Goal: Task Accomplishment & Management: Complete application form

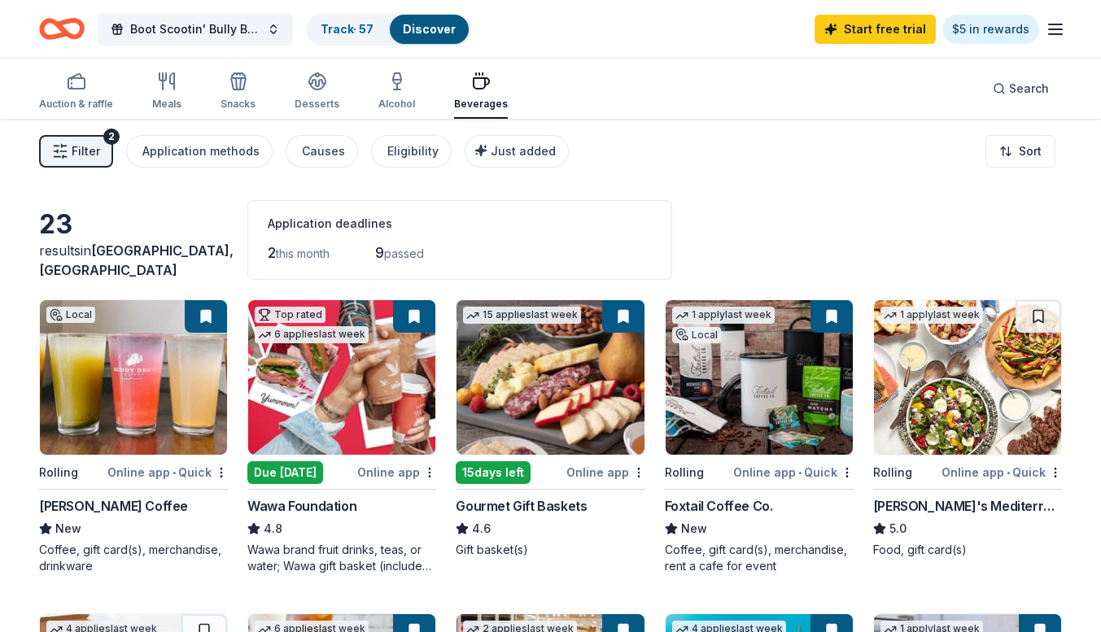
click at [57, 34] on icon "Home" at bounding box center [53, 28] width 25 height 16
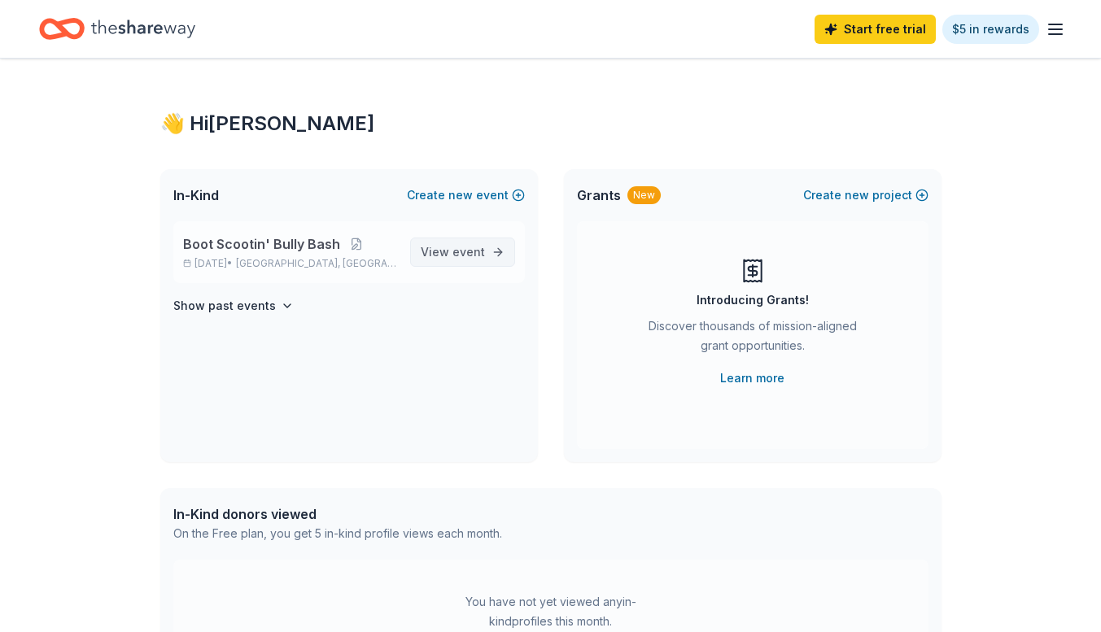
click at [428, 260] on span "View event" at bounding box center [453, 252] width 64 height 20
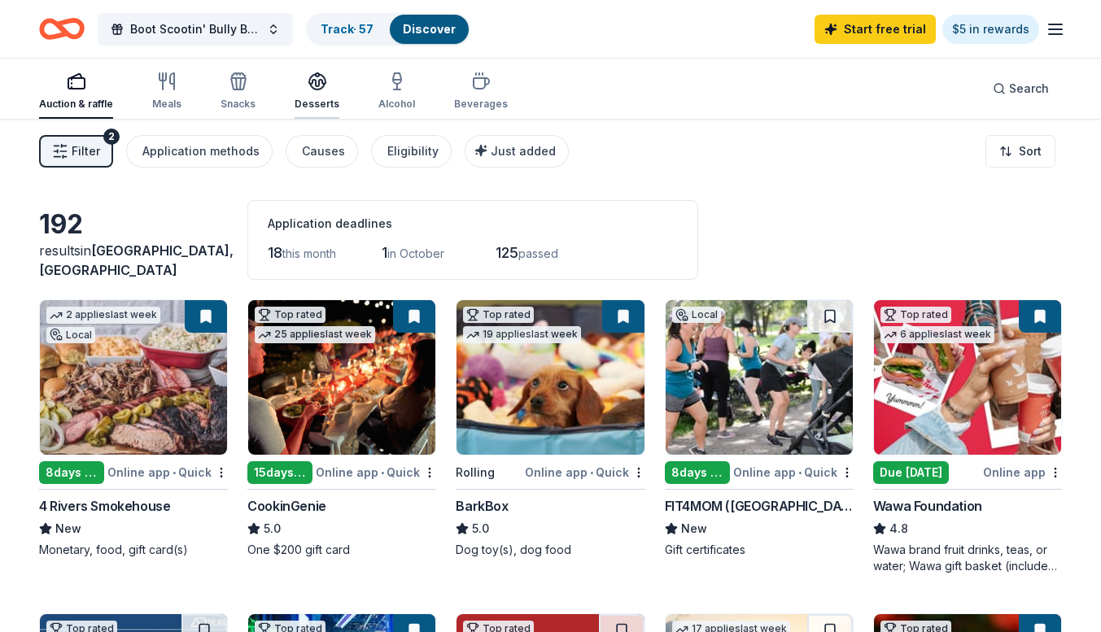
click at [328, 106] on div "Desserts" at bounding box center [317, 104] width 45 height 13
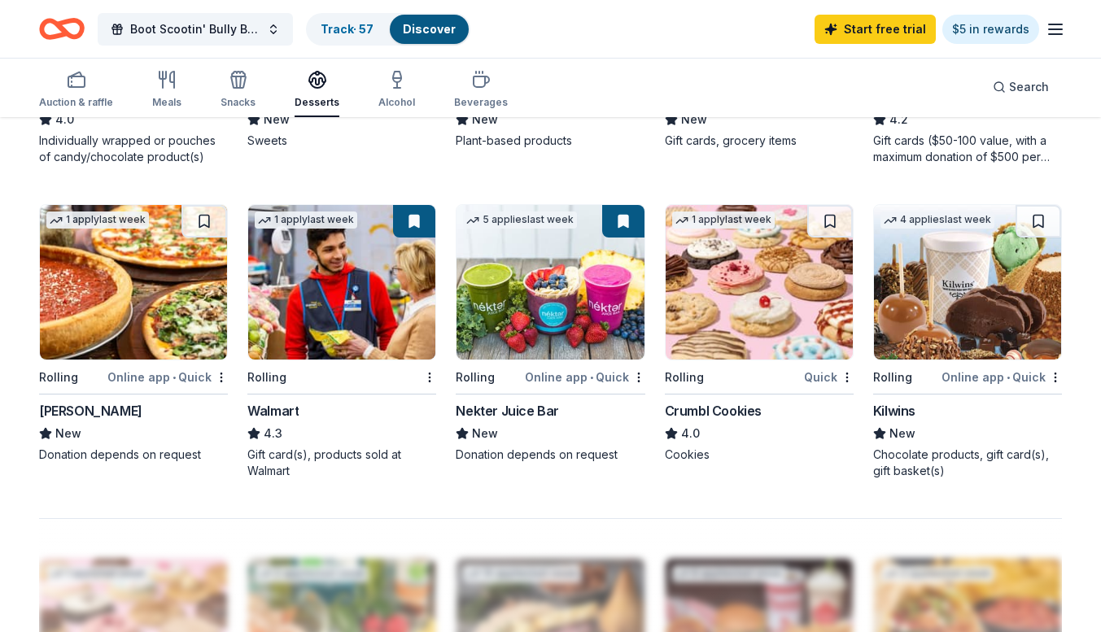
scroll to position [1023, 0]
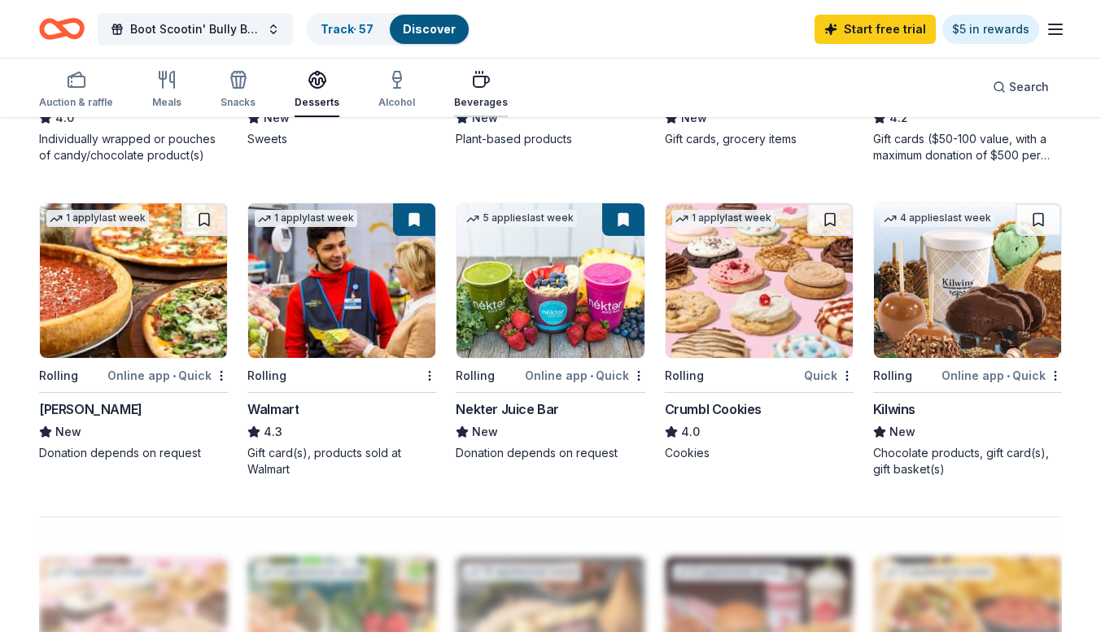
click at [459, 82] on div "button" at bounding box center [481, 80] width 54 height 20
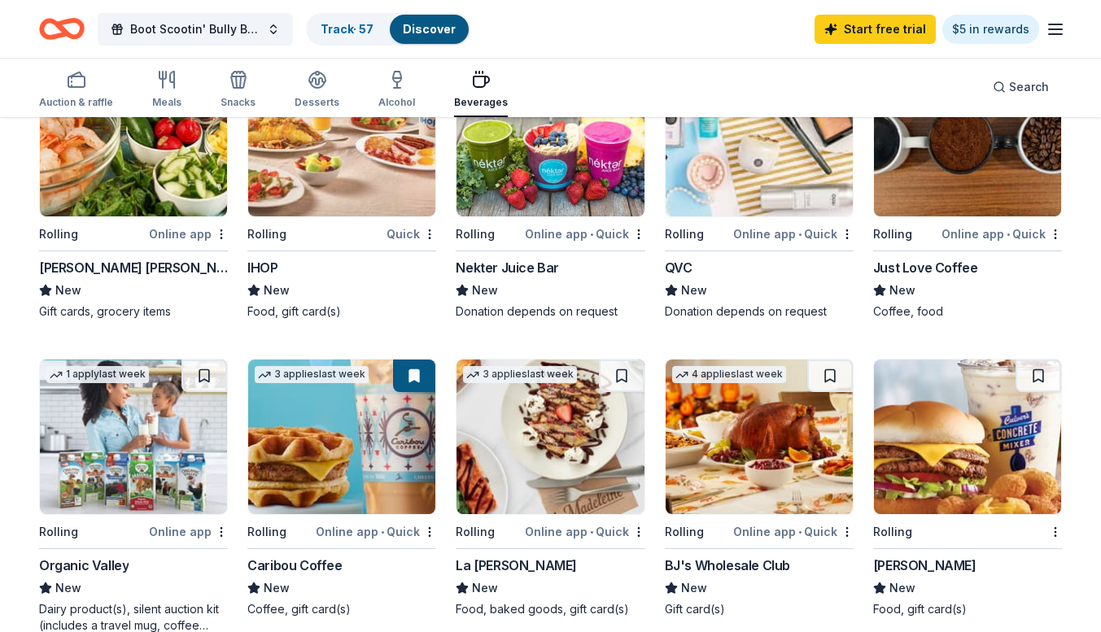
scroll to position [834, 0]
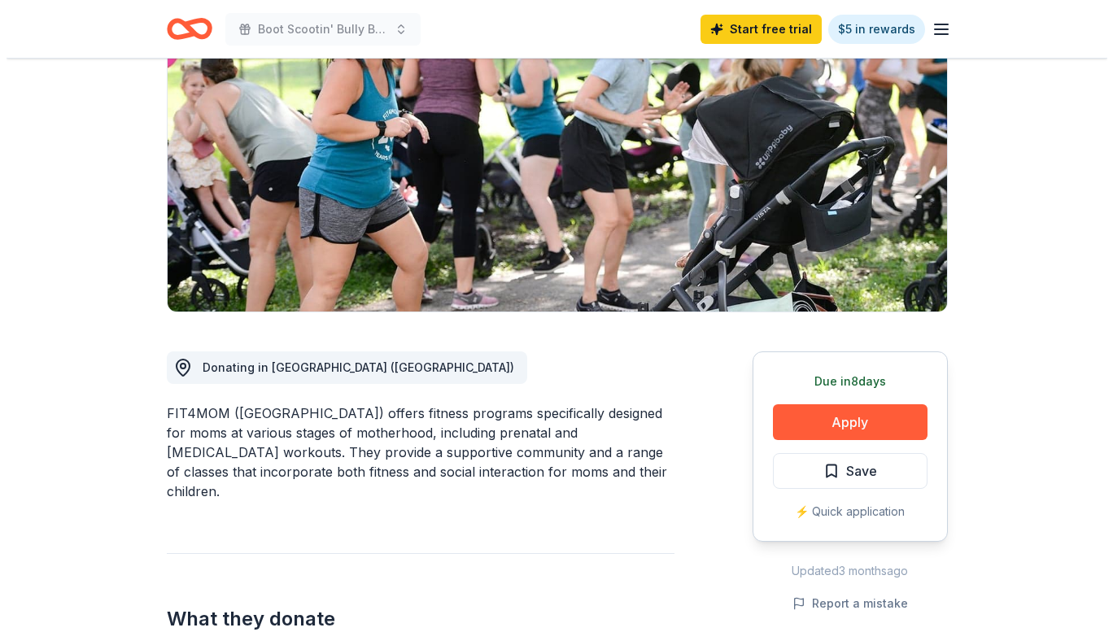
scroll to position [190, 0]
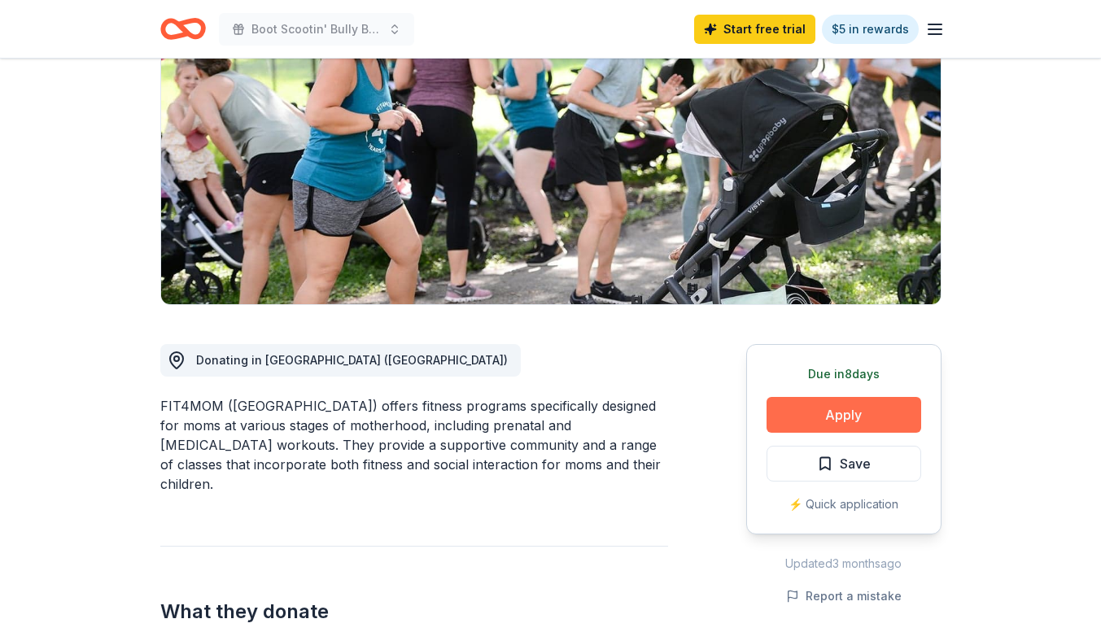
click at [887, 420] on button "Apply" at bounding box center [844, 415] width 155 height 36
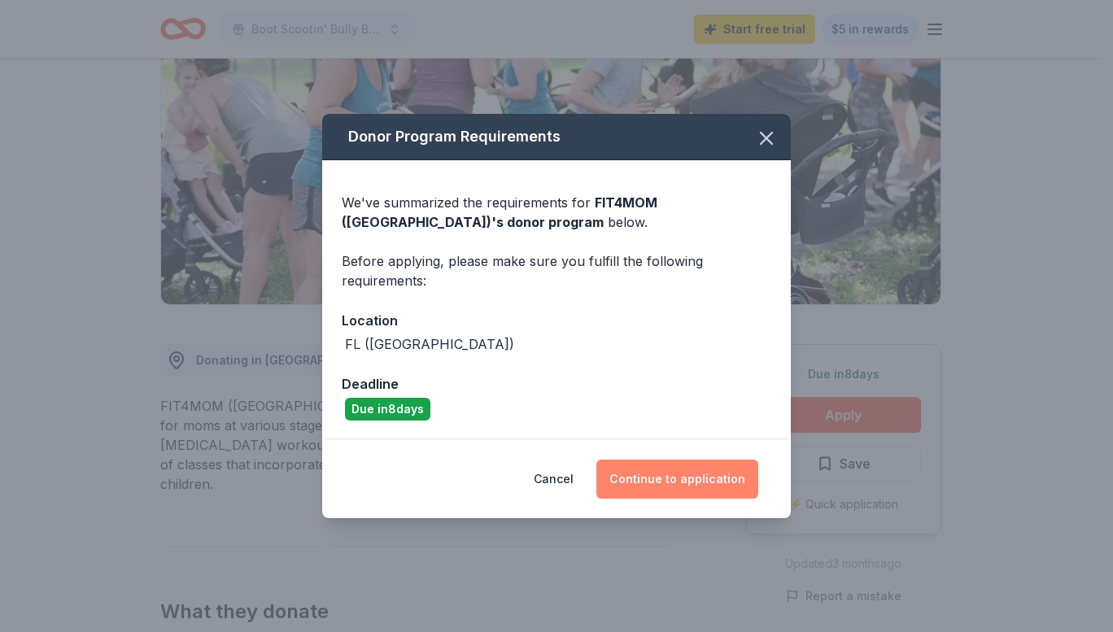
click at [654, 481] on button "Continue to application" at bounding box center [677, 479] width 162 height 39
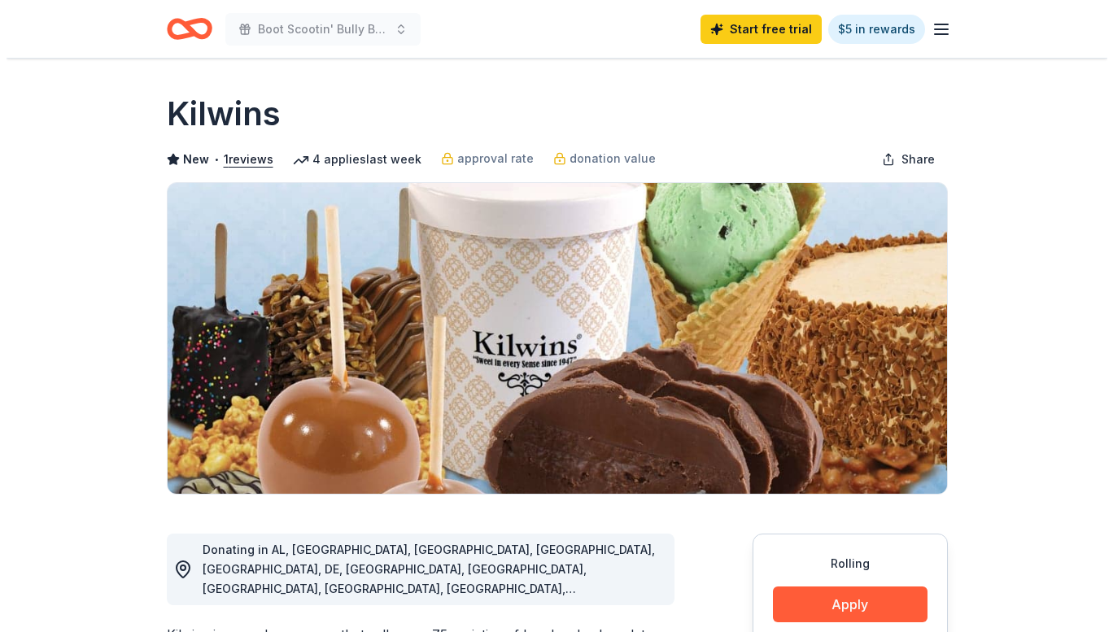
scroll to position [312, 0]
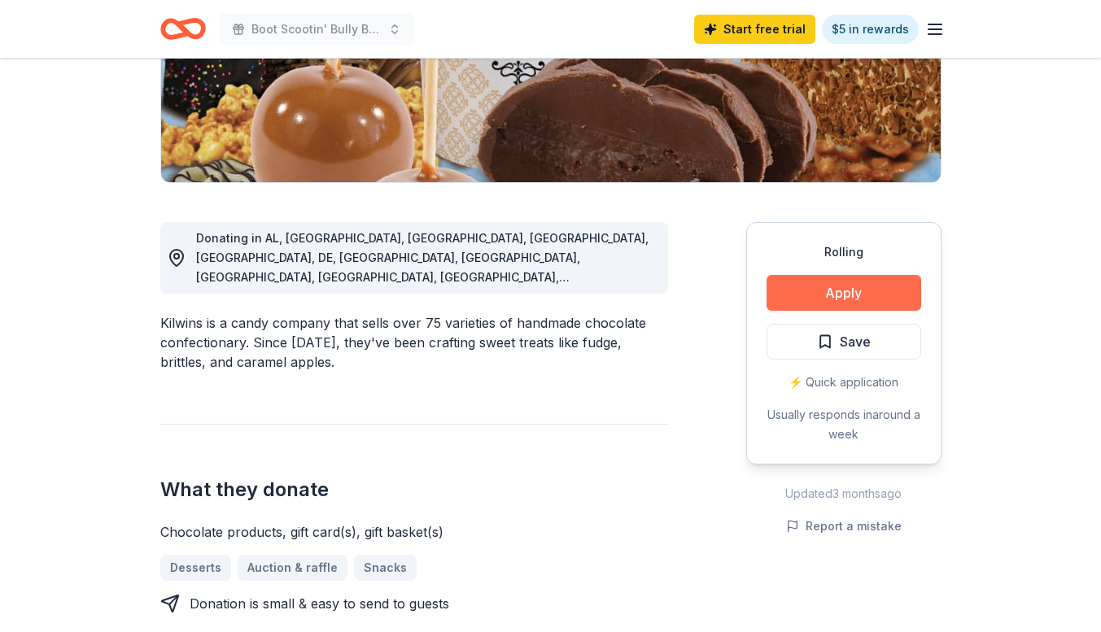
click at [820, 290] on button "Apply" at bounding box center [844, 293] width 155 height 36
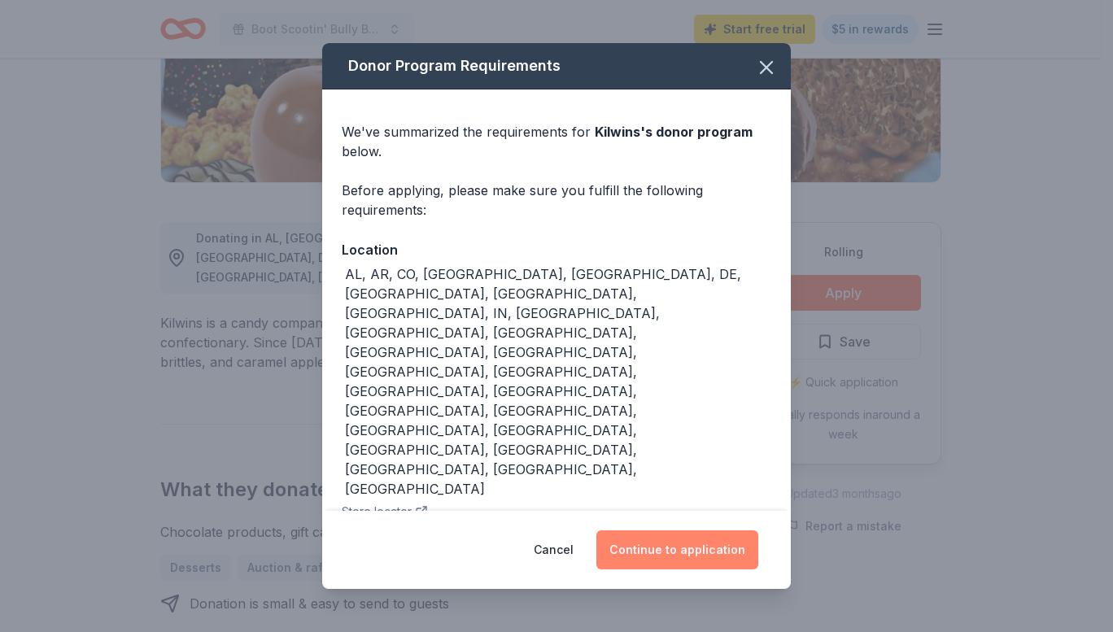
click at [666, 531] on button "Continue to application" at bounding box center [677, 550] width 162 height 39
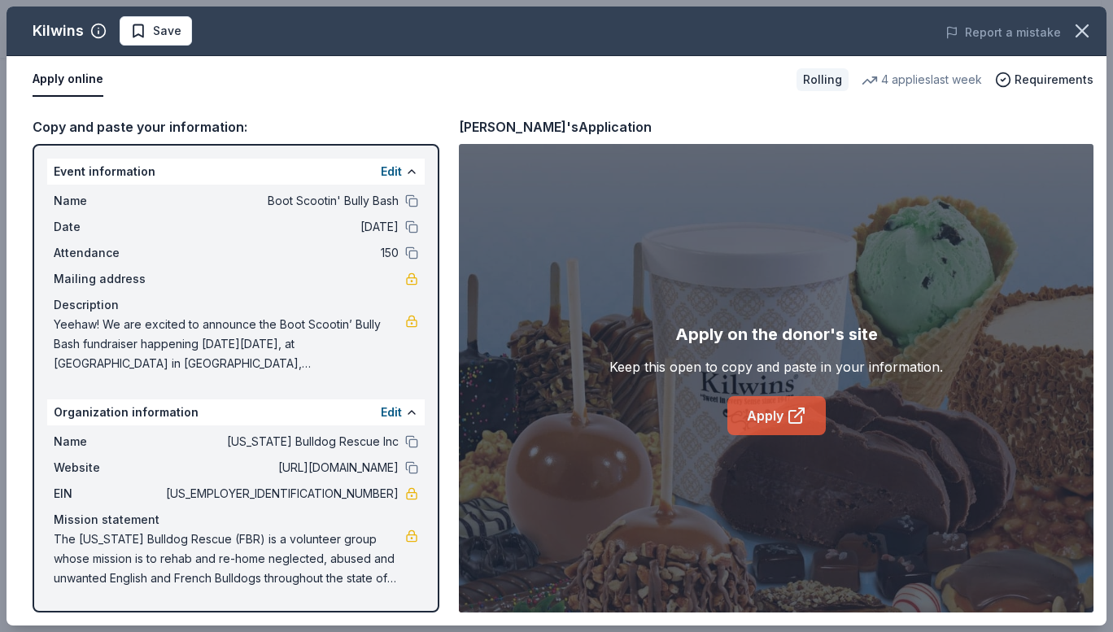
click at [772, 421] on link "Apply" at bounding box center [776, 415] width 98 height 39
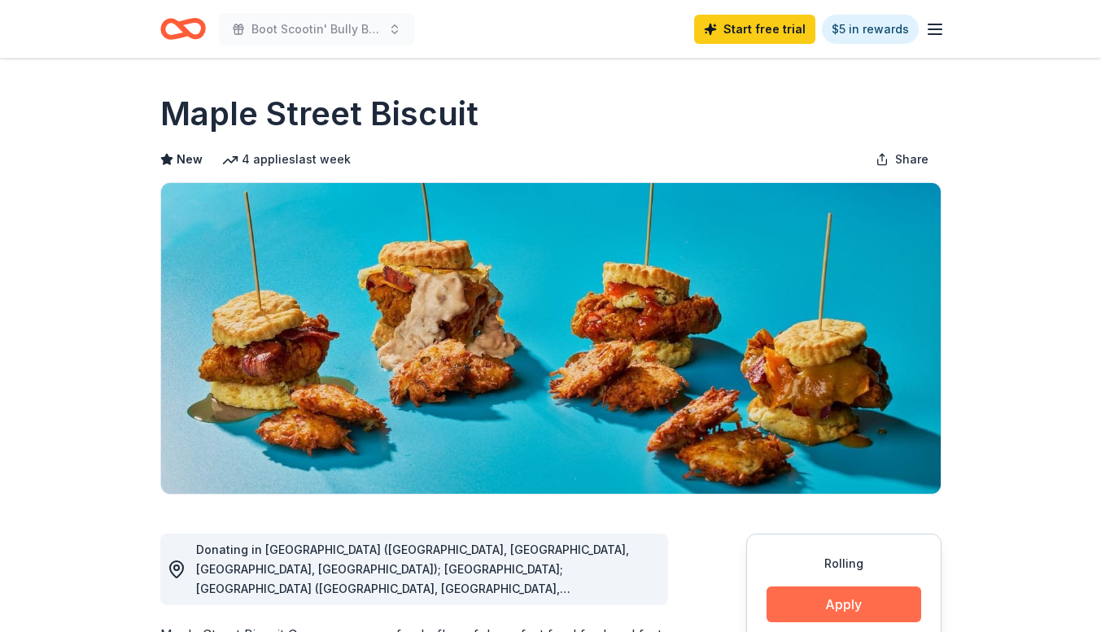
click at [841, 610] on button "Apply" at bounding box center [844, 605] width 155 height 36
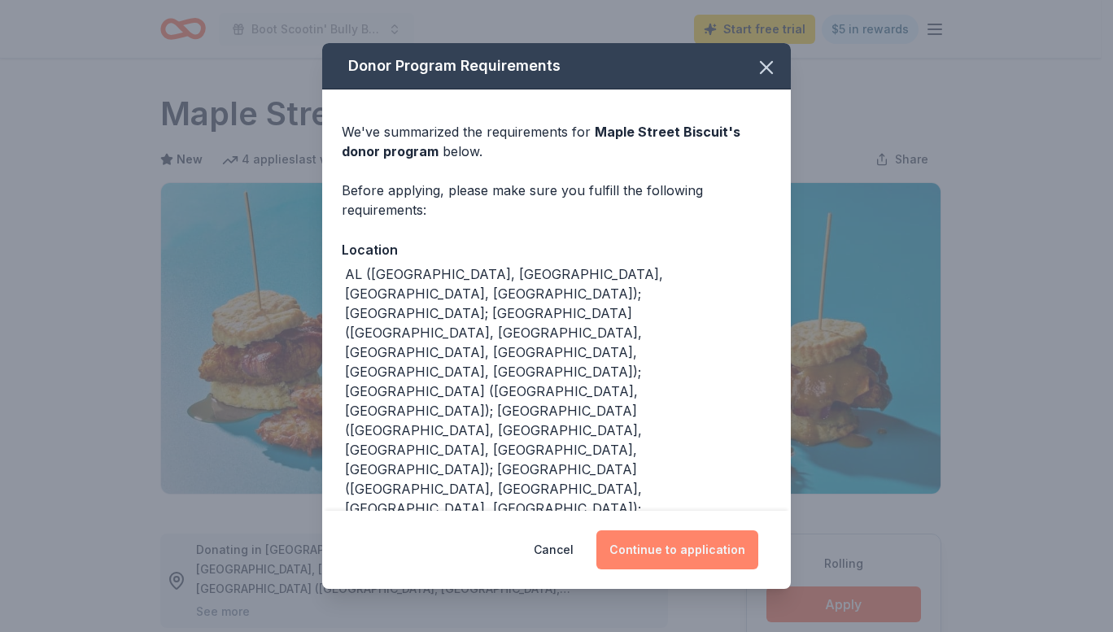
click at [649, 558] on button "Continue to application" at bounding box center [677, 550] width 162 height 39
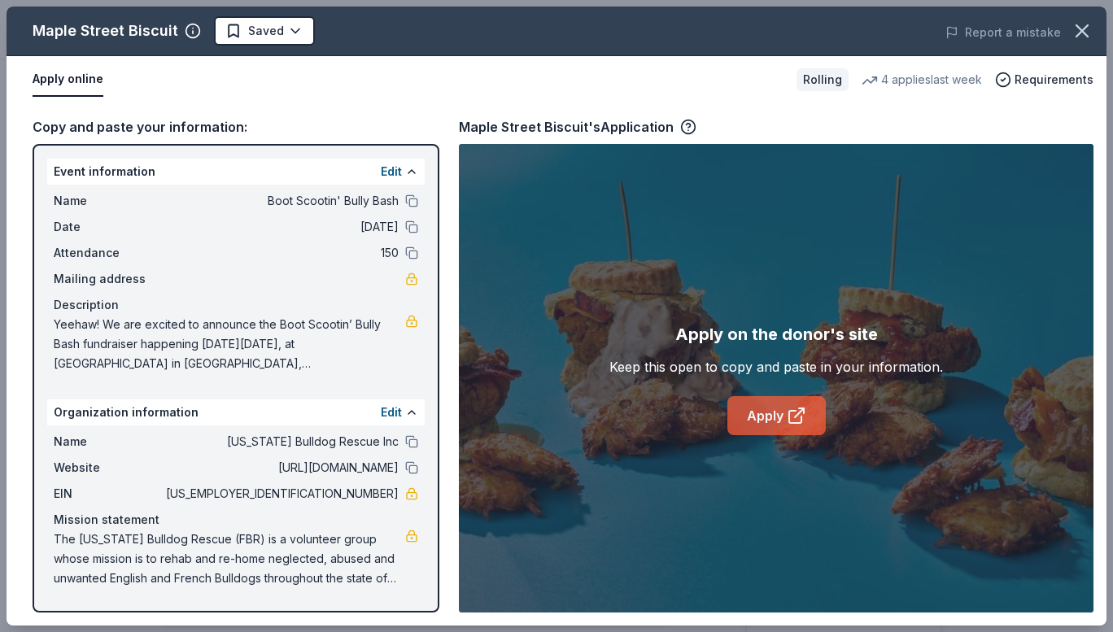
click at [774, 408] on link "Apply" at bounding box center [776, 415] width 98 height 39
